Goal: Register for event/course

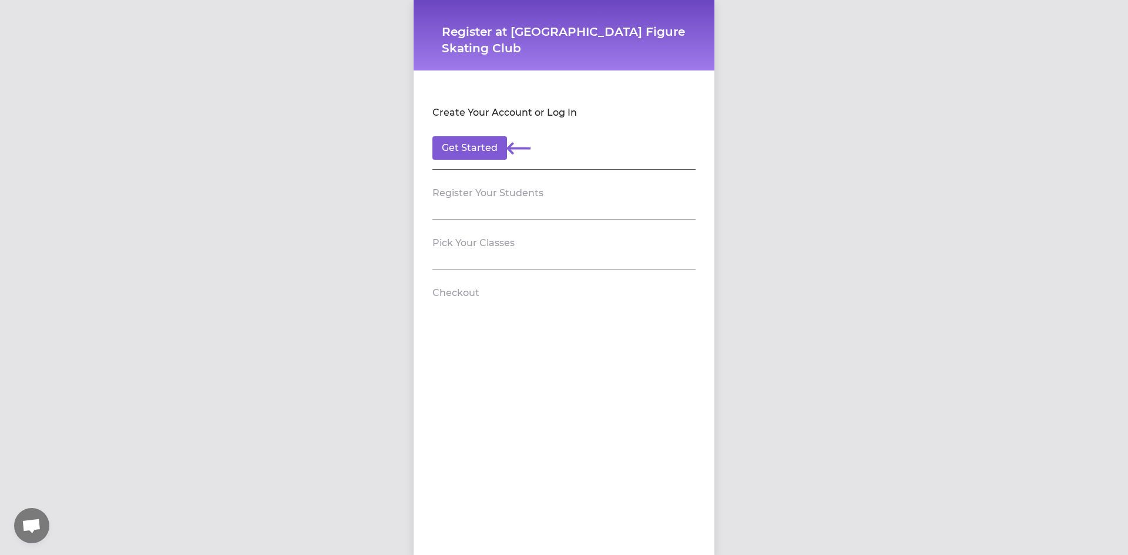
click at [558, 113] on h2 "Create Your Account or Log In" at bounding box center [504, 113] width 144 height 14
click at [455, 140] on button "Get Started" at bounding box center [469, 147] width 75 height 23
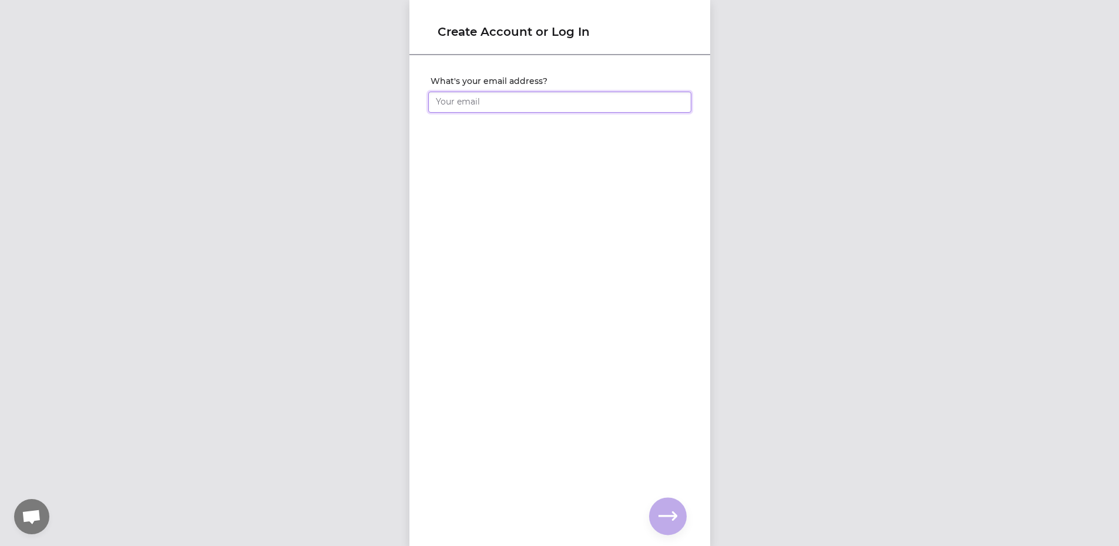
click at [471, 98] on input "What's your email address?" at bounding box center [559, 102] width 263 height 21
type input "[PERSON_NAME][EMAIL_ADDRESS][DOMAIN_NAME]"
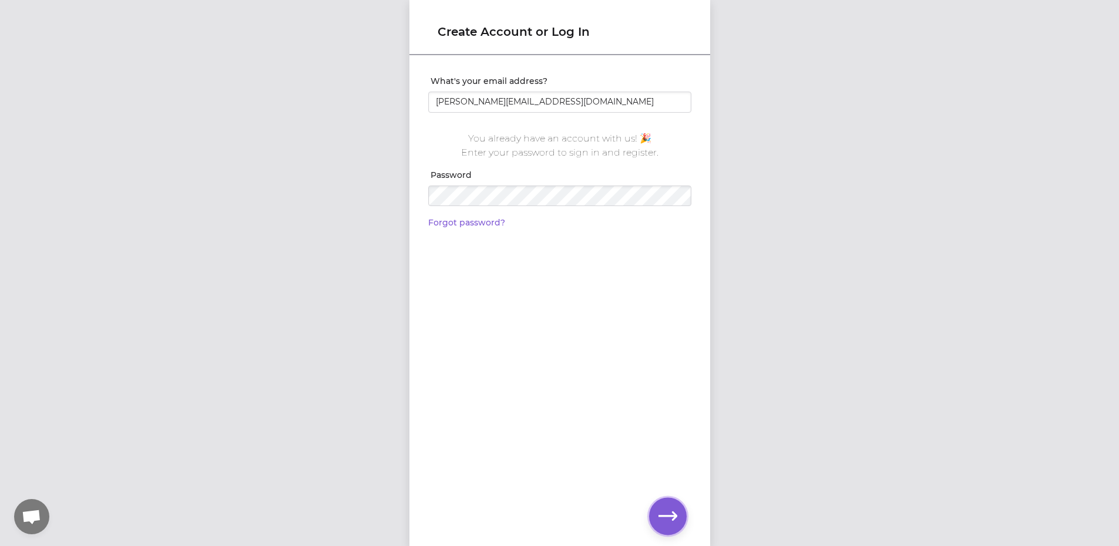
click at [659, 521] on icon "button" at bounding box center [667, 516] width 19 height 19
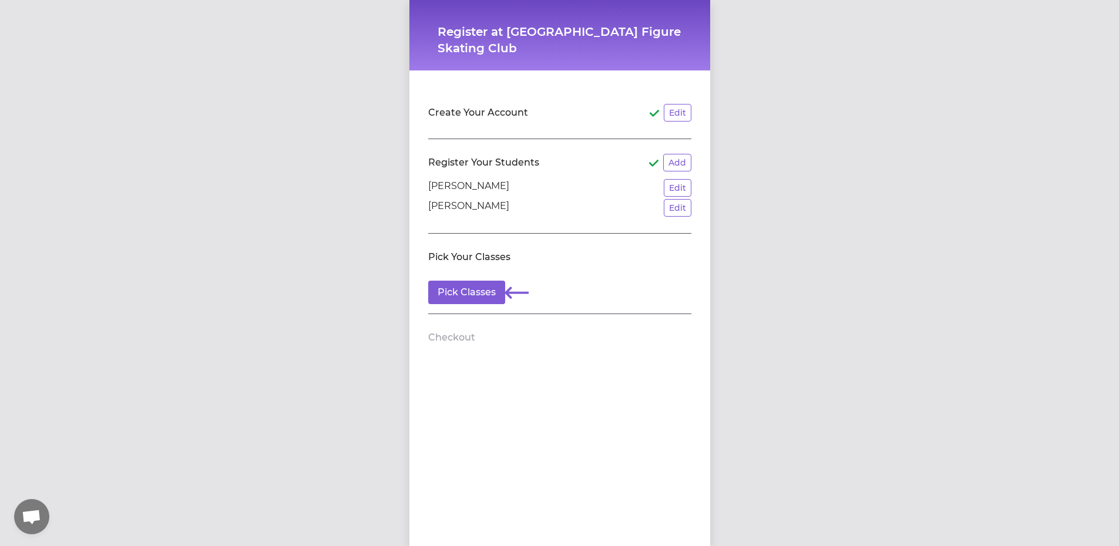
click at [928, 261] on div "Register at Lilac City Figure Skating Club Create Your Account Edit Register Yo…" at bounding box center [559, 273] width 1119 height 546
click at [453, 295] on button "Pick Classes" at bounding box center [466, 292] width 77 height 23
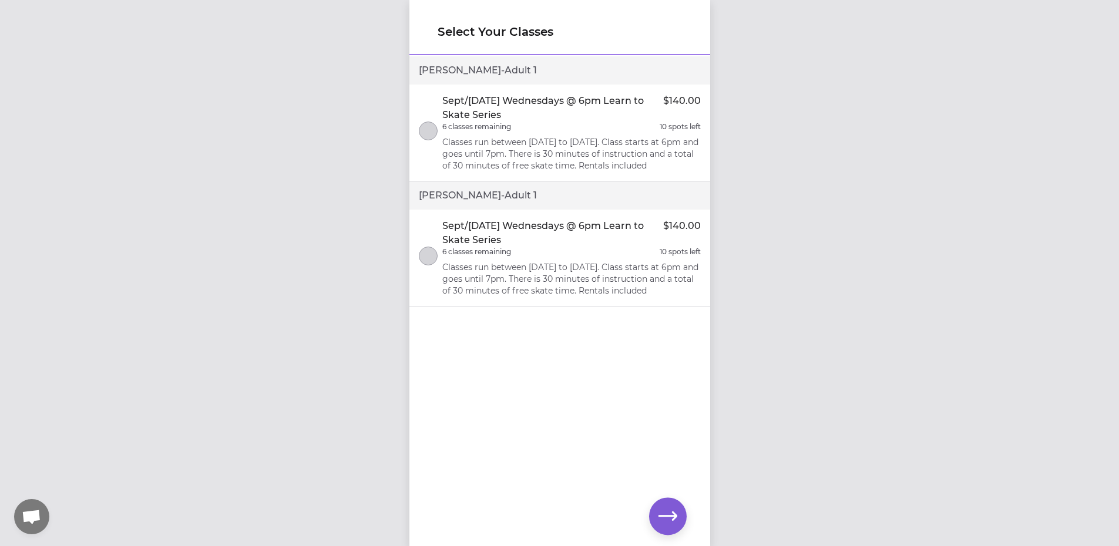
click at [848, 386] on div "Select Your Classes [PERSON_NAME] - Adult [DATE]/[DATE] Wednesdays @ 6pm Learn …" at bounding box center [559, 273] width 1119 height 546
